Goal: Find specific page/section: Find specific page/section

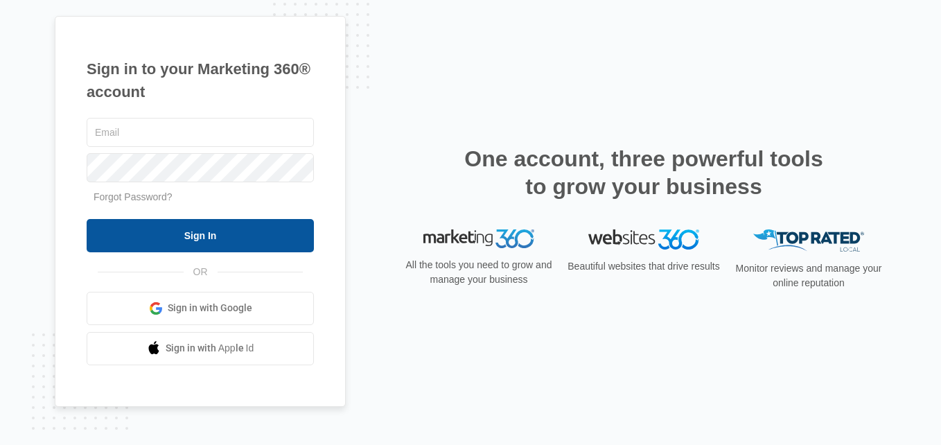
type input "[EMAIL_ADDRESS][DOMAIN_NAME]"
click at [196, 245] on input "Sign In" at bounding box center [200, 235] width 227 height 33
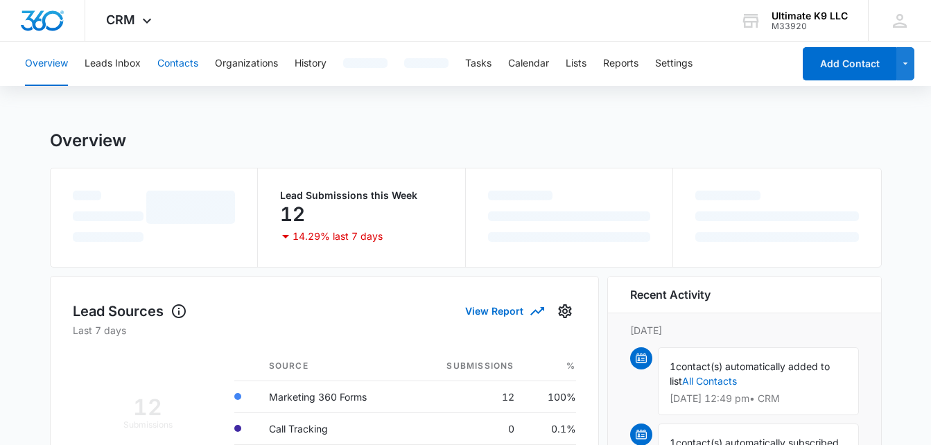
click at [180, 61] on button "Contacts" at bounding box center [177, 64] width 41 height 44
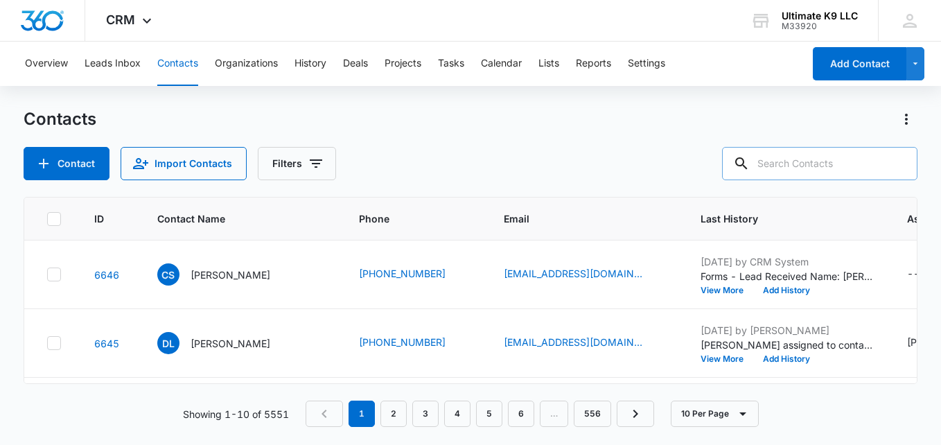
click at [829, 164] on input "text" at bounding box center [819, 163] width 195 height 33
type input "butler"
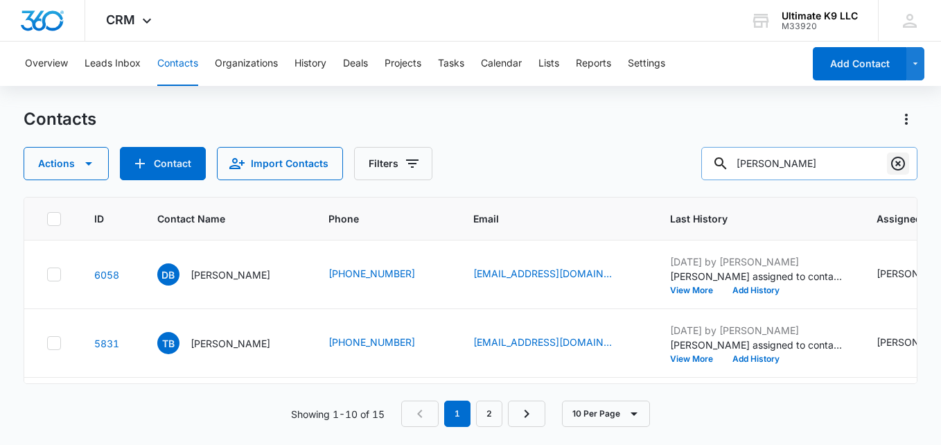
click at [900, 164] on icon "Clear" at bounding box center [898, 163] width 17 height 17
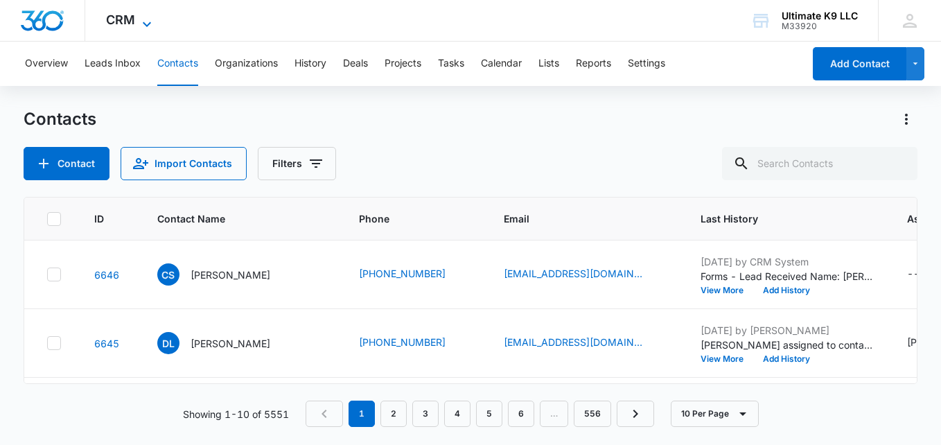
click at [141, 16] on icon at bounding box center [147, 24] width 17 height 17
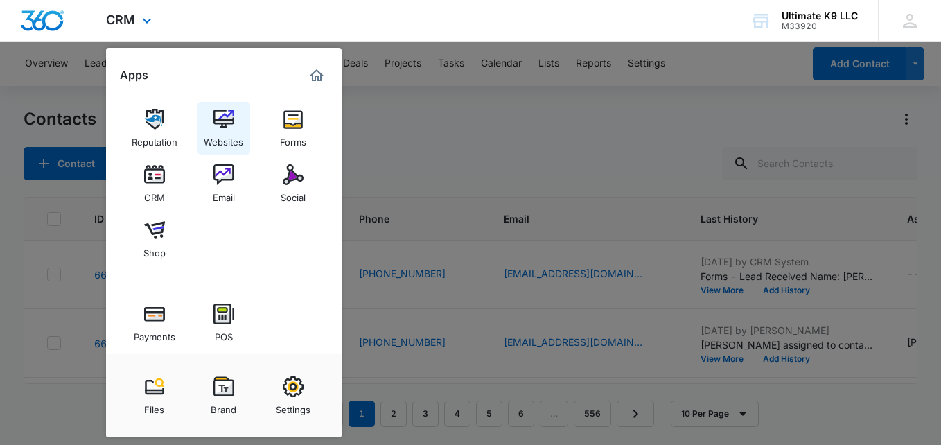
click at [219, 123] on img at bounding box center [223, 119] width 21 height 21
